Goal: Task Accomplishment & Management: Manage account settings

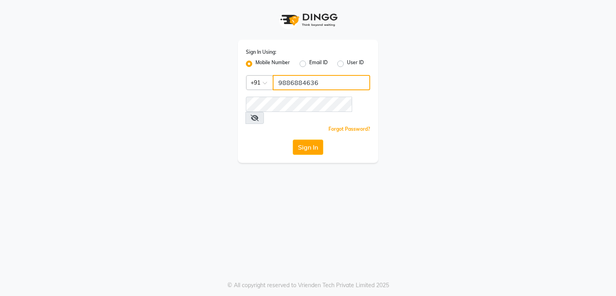
click at [321, 86] on input "9886884636" at bounding box center [322, 82] width 98 height 15
type input "9"
type input "8105598368"
click at [249, 140] on div "Sign In" at bounding box center [308, 147] width 124 height 15
click at [307, 140] on button "Sign In" at bounding box center [308, 147] width 31 height 15
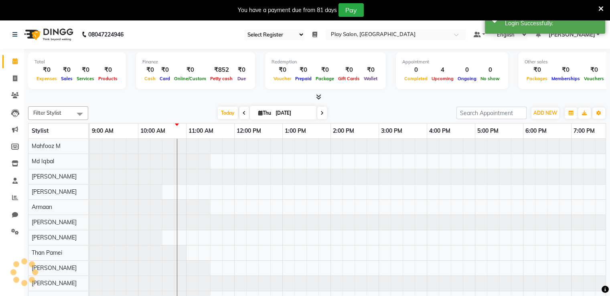
select select "90"
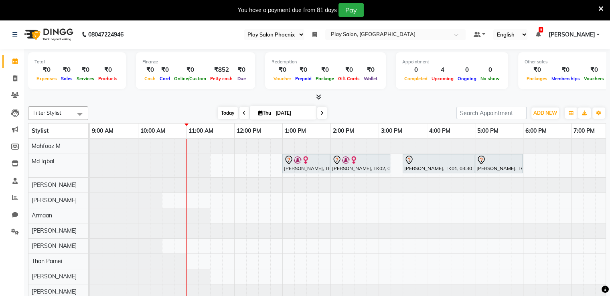
click at [225, 118] on span "Today" at bounding box center [228, 113] width 20 height 12
click at [243, 113] on icon at bounding box center [244, 113] width 3 height 5
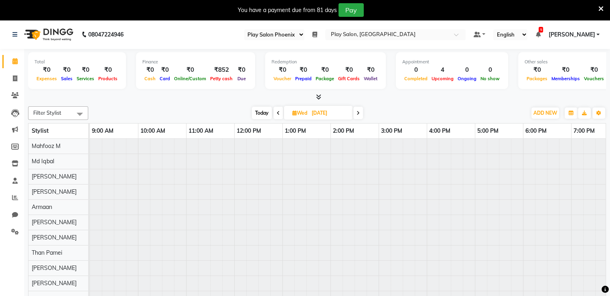
click at [388, 103] on div "Filter Stylist Select All Mahfooz M Md [PERSON_NAME] Rongmei Sanjay V Armaan [P…" at bounding box center [317, 205] width 578 height 205
click at [358, 112] on icon at bounding box center [358, 113] width 3 height 5
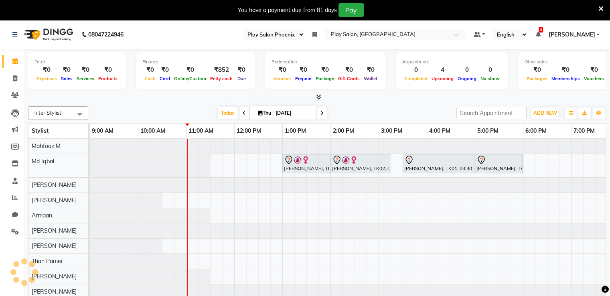
scroll to position [0, 96]
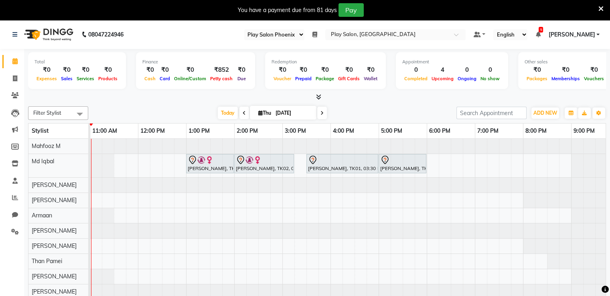
click at [240, 115] on span at bounding box center [245, 113] width 10 height 12
type input "[DATE]"
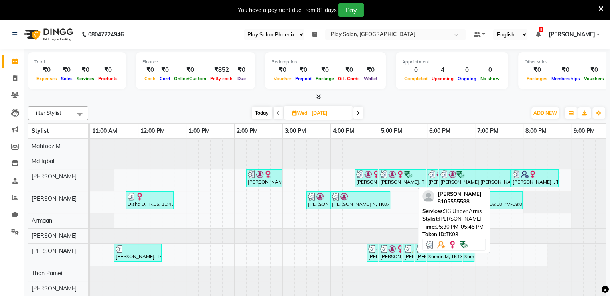
click at [411, 256] on div "[PERSON_NAME], TK03, 05:30 PM-05:45 PM, 3G Under Arms" at bounding box center [409, 252] width 10 height 15
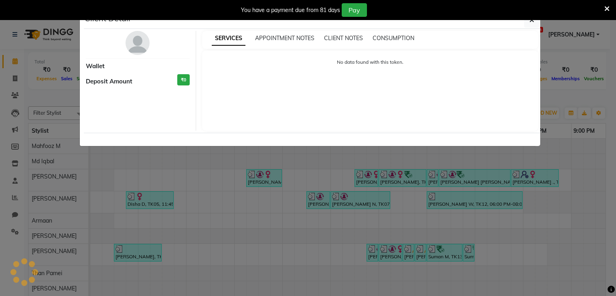
select select "3"
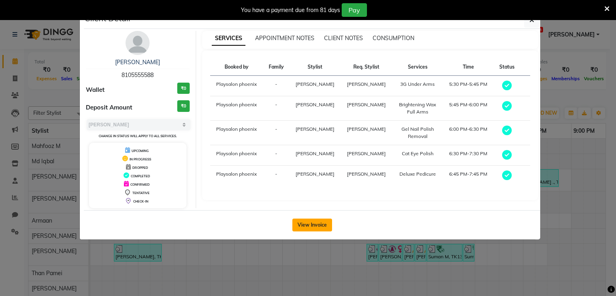
click at [319, 227] on button "View Invoice" at bounding box center [313, 225] width 40 height 13
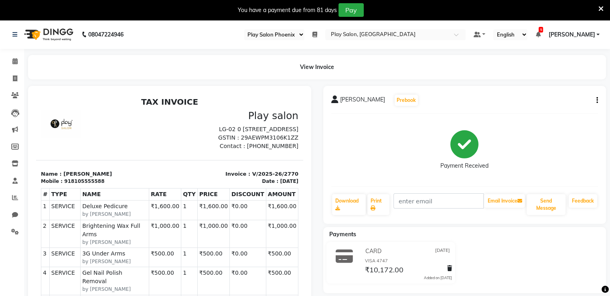
click at [596, 103] on button "button" at bounding box center [596, 100] width 5 height 8
click at [563, 110] on div "Edit Invoice" at bounding box center [557, 110] width 55 height 10
select select "service"
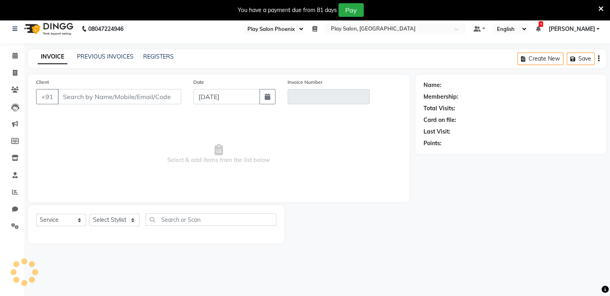
scroll to position [20, 0]
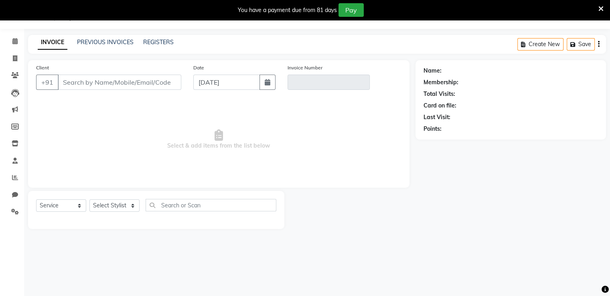
select select "81412"
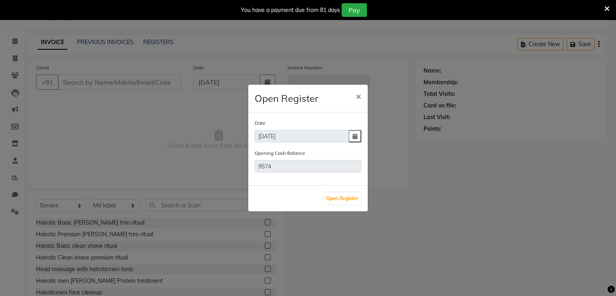
type input "8105555588"
type input "V/2025-26/2770"
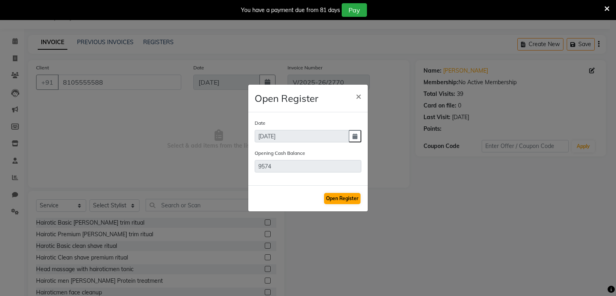
type input "[DATE]"
select select "select"
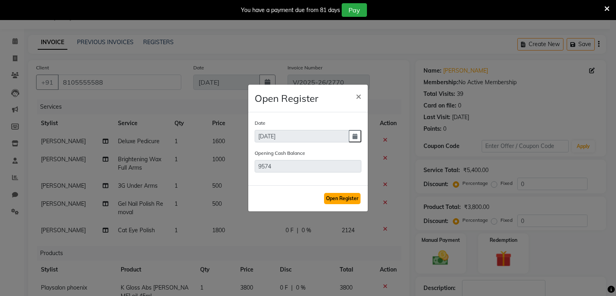
click at [338, 201] on button "Open Register" at bounding box center [342, 198] width 37 height 11
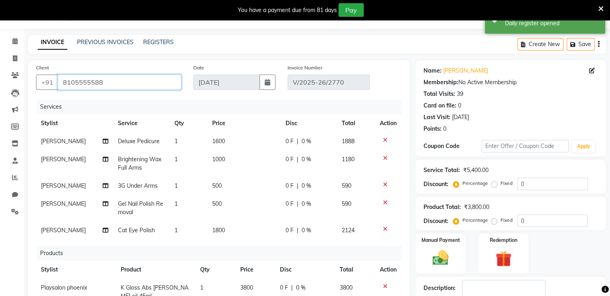
scroll to position [9, 0]
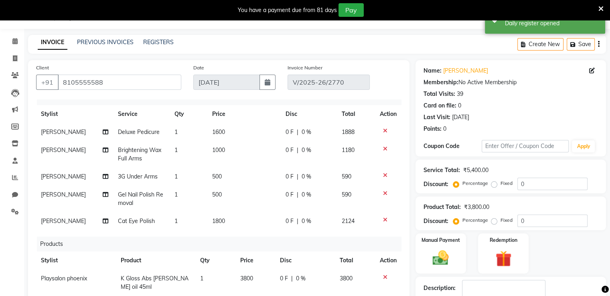
click at [383, 277] on icon at bounding box center [385, 278] width 4 height 6
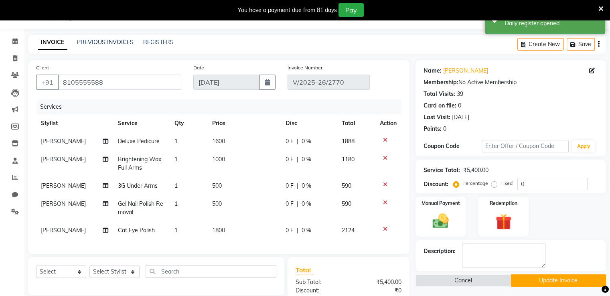
scroll to position [0, 0]
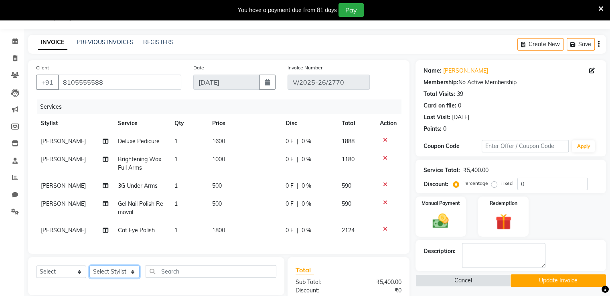
click at [132, 274] on select "Select Stylist Armaan Bhrigu Chytra [PERSON_NAME] General Technician . Imran [P…" at bounding box center [114, 272] width 50 height 12
select select "81415"
click at [89, 266] on select "Select Stylist Armaan Bhrigu Chytra [PERSON_NAME] General Technician . Imran [P…" at bounding box center [114, 272] width 50 height 12
click at [79, 272] on select "Select Service Product Membership Package Voucher Prepaid Gift Card" at bounding box center [61, 272] width 50 height 12
select select "product"
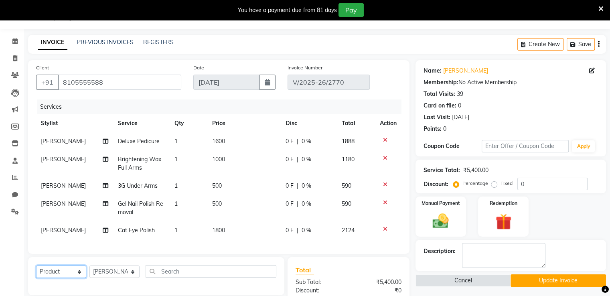
click at [36, 266] on select "Select Service Product Membership Package Voucher Prepaid Gift Card" at bounding box center [61, 272] width 50 height 12
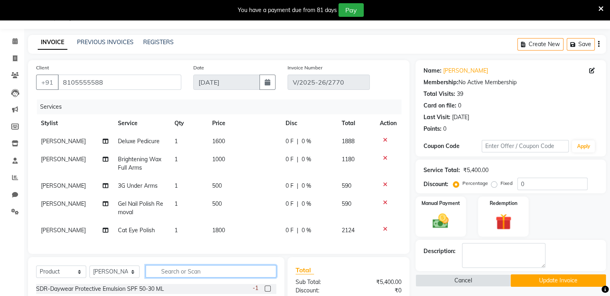
click at [175, 271] on input "text" at bounding box center [211, 271] width 131 height 12
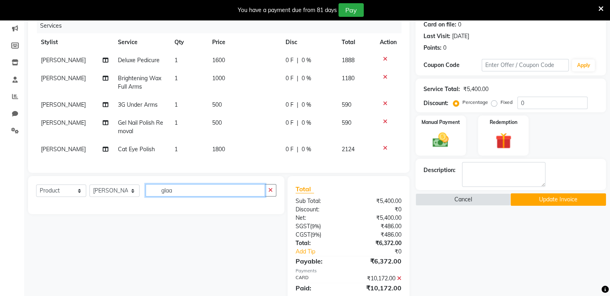
scroll to position [135, 0]
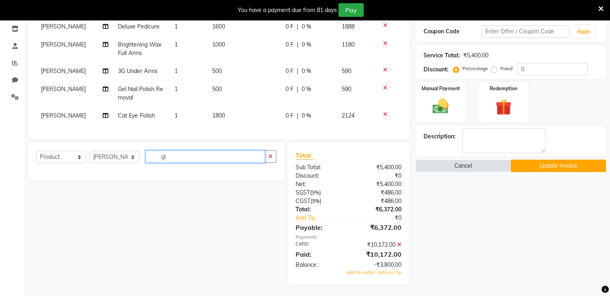
type input "g"
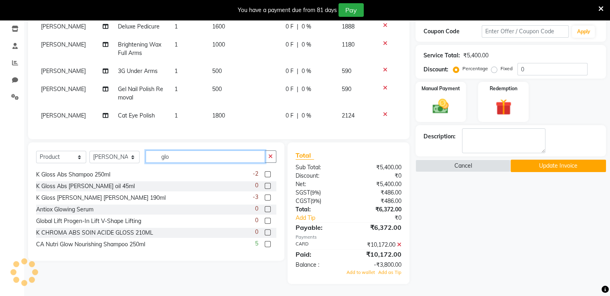
scroll to position [0, 0]
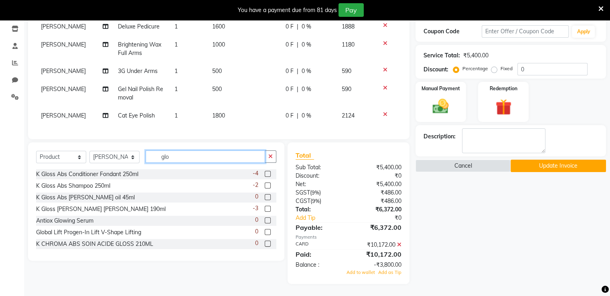
type input "glo"
click at [265, 195] on label at bounding box center [268, 197] width 6 height 6
click at [265, 195] on input "checkbox" at bounding box center [267, 197] width 5 height 5
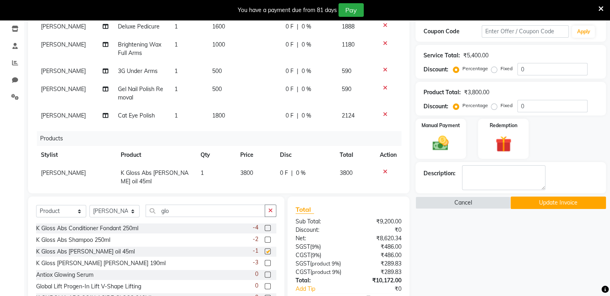
checkbox input "false"
click at [542, 201] on button "Update Invoice" at bounding box center [559, 203] width 96 height 12
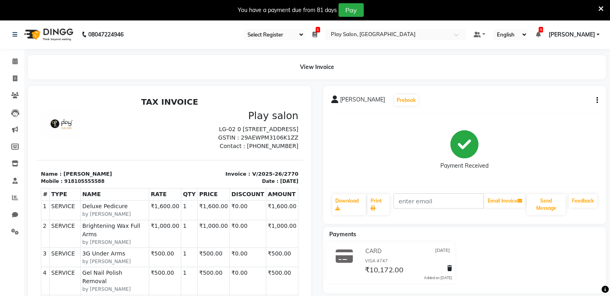
click at [317, 33] on icon at bounding box center [315, 35] width 5 height 6
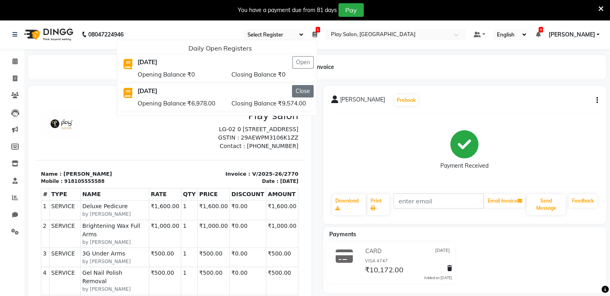
click at [313, 91] on button "Close" at bounding box center [303, 91] width 22 height 12
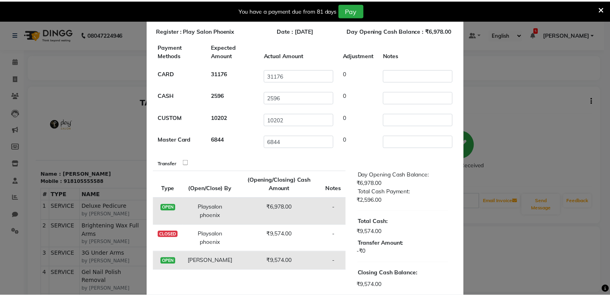
scroll to position [57, 0]
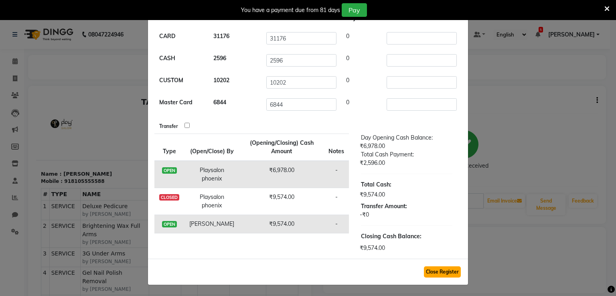
click at [437, 269] on button "Close Register" at bounding box center [442, 271] width 37 height 11
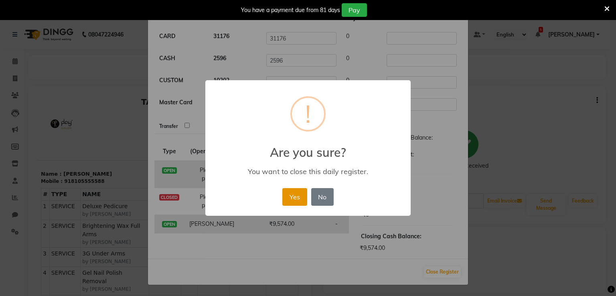
click at [298, 193] on button "Yes" at bounding box center [295, 197] width 24 height 18
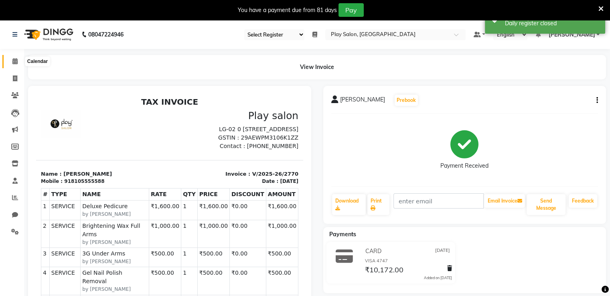
click at [16, 62] on icon at bounding box center [14, 61] width 5 height 6
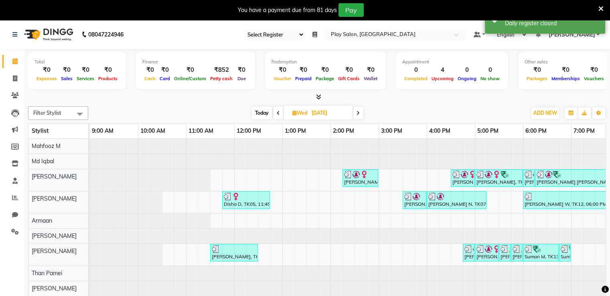
click at [575, 36] on span "[PERSON_NAME]" at bounding box center [572, 35] width 47 height 8
click at [429, 37] on input "text" at bounding box center [387, 35] width 116 height 8
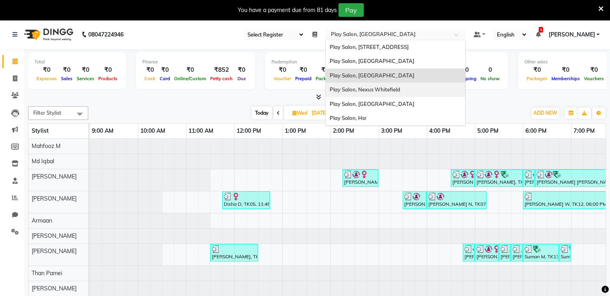
click at [593, 35] on span "[PERSON_NAME]" at bounding box center [572, 35] width 47 height 8
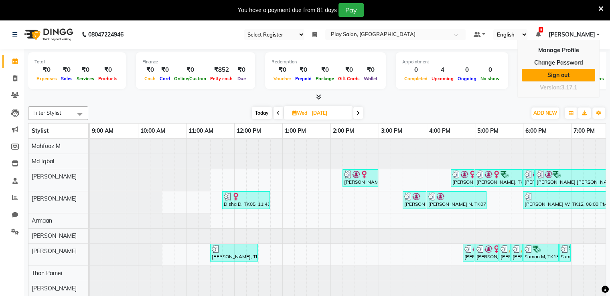
click at [589, 71] on link "Sign out" at bounding box center [558, 75] width 73 height 12
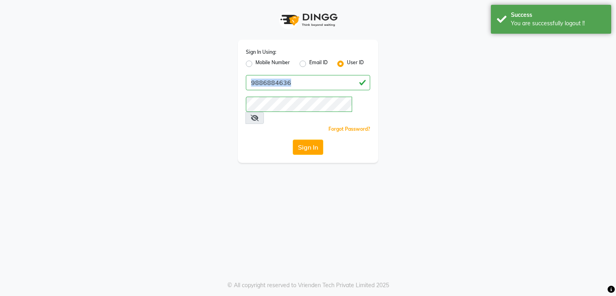
drag, startPoint x: 316, startPoint y: 114, endPoint x: 323, endPoint y: 85, distance: 30.5
click at [323, 85] on div "Sign In Using: Mobile Number Email ID User ID 9886884636 Remember me Forgot Pas…" at bounding box center [308, 101] width 140 height 123
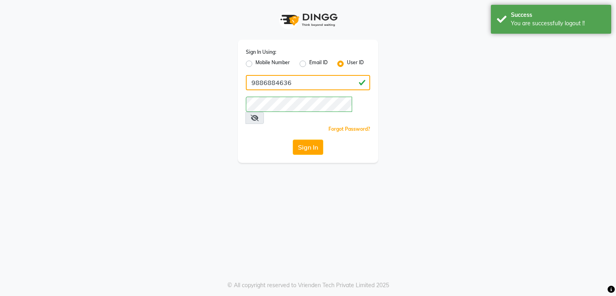
click at [323, 85] on input "9886884636" at bounding box center [308, 82] width 124 height 15
type input "9"
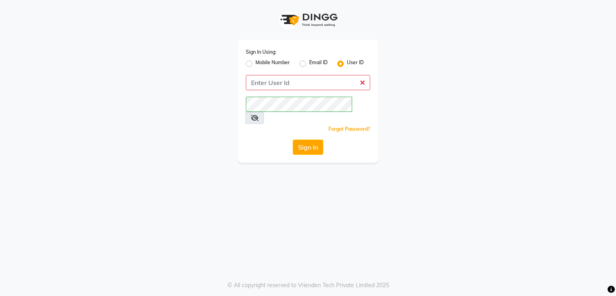
click at [256, 62] on label "Mobile Number" at bounding box center [273, 64] width 35 height 10
click at [256, 62] on input "Mobile Number" at bounding box center [258, 61] width 5 height 5
radio input "true"
radio input "false"
click at [289, 84] on input "Username" at bounding box center [322, 82] width 98 height 15
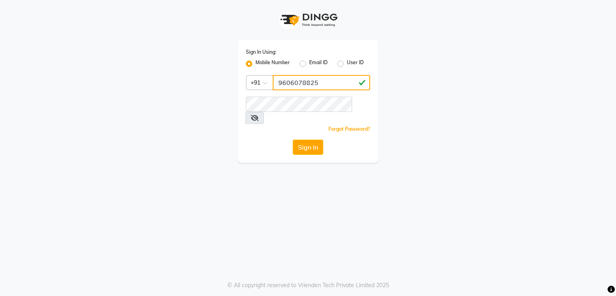
type input "9606078825"
click at [259, 115] on icon at bounding box center [255, 118] width 8 height 6
click at [309, 140] on button "Sign In" at bounding box center [308, 147] width 31 height 15
